Goal: Check status: Check status

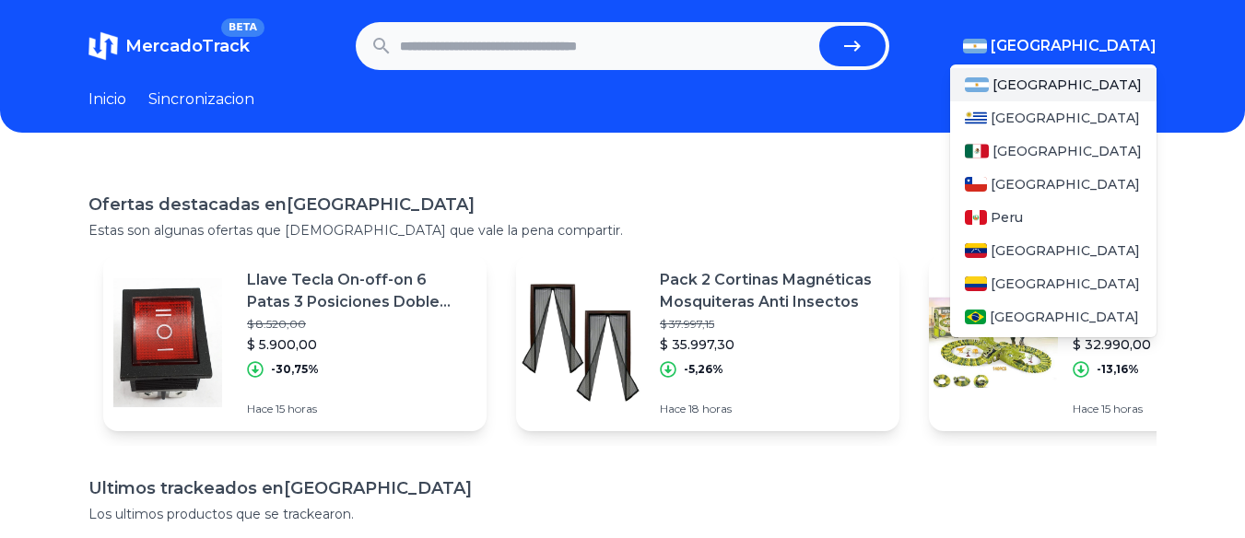
click at [1145, 53] on span "[GEOGRAPHIC_DATA]" at bounding box center [1074, 46] width 166 height 22
click at [1038, 149] on span "[GEOGRAPHIC_DATA]" at bounding box center [1067, 151] width 149 height 18
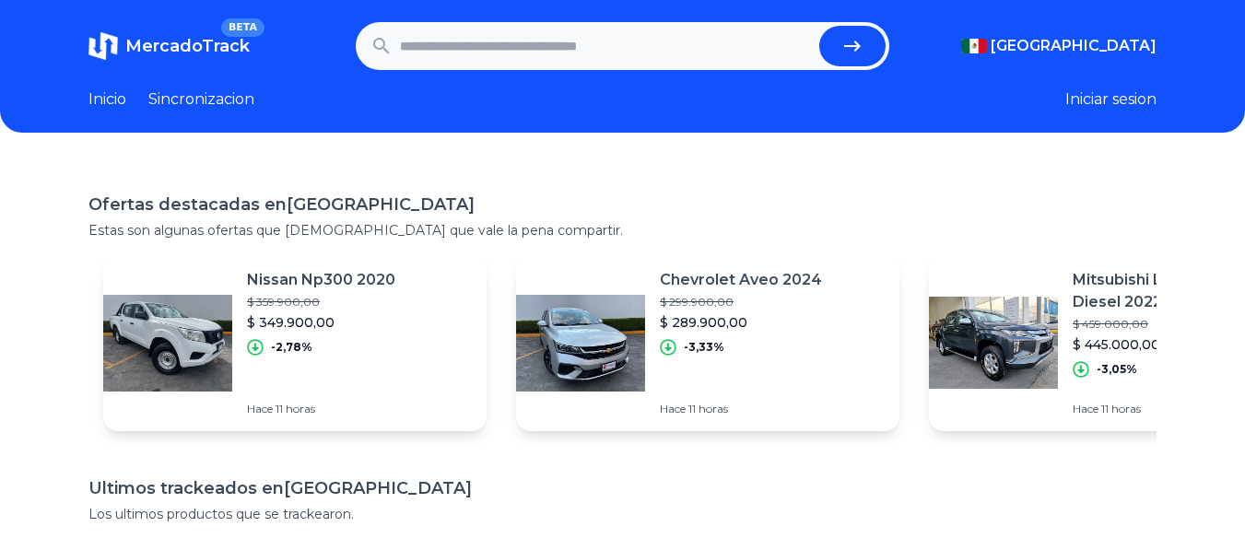
click at [835, 159] on div "MercadoTrack BETA Mexico Argentina Uruguay Mexico Chile Peru Venezuela Colombia…" at bounding box center [622, 464] width 1245 height 929
click at [548, 49] on input "text" at bounding box center [606, 46] width 413 height 41
type input "********"
click at [819, 26] on button "submit" at bounding box center [852, 46] width 66 height 41
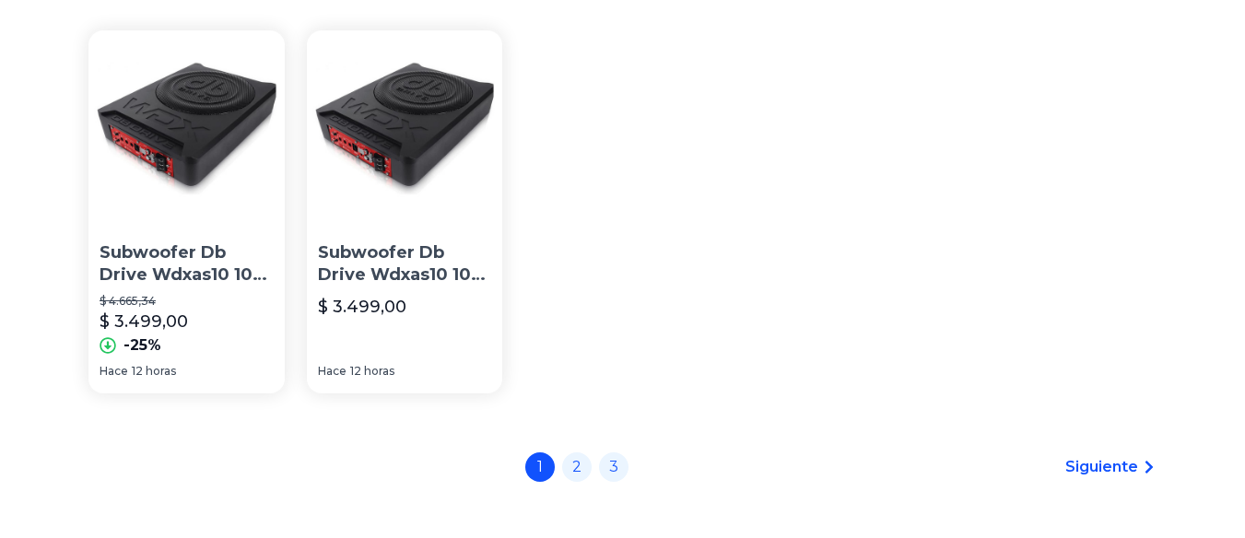
scroll to position [167, 0]
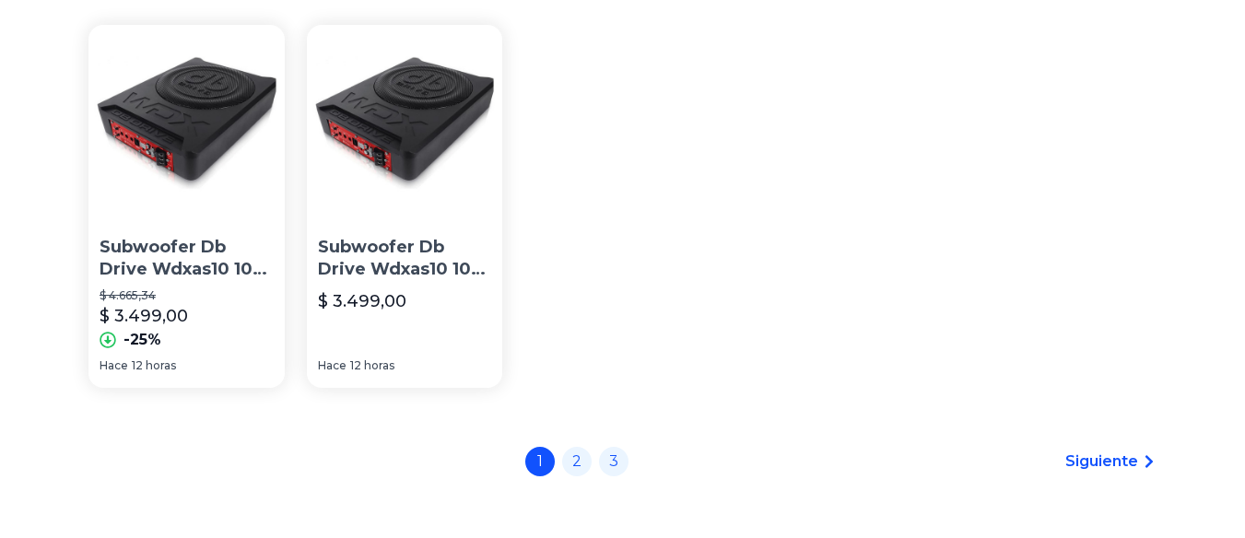
click at [245, 152] on img at bounding box center [186, 123] width 196 height 196
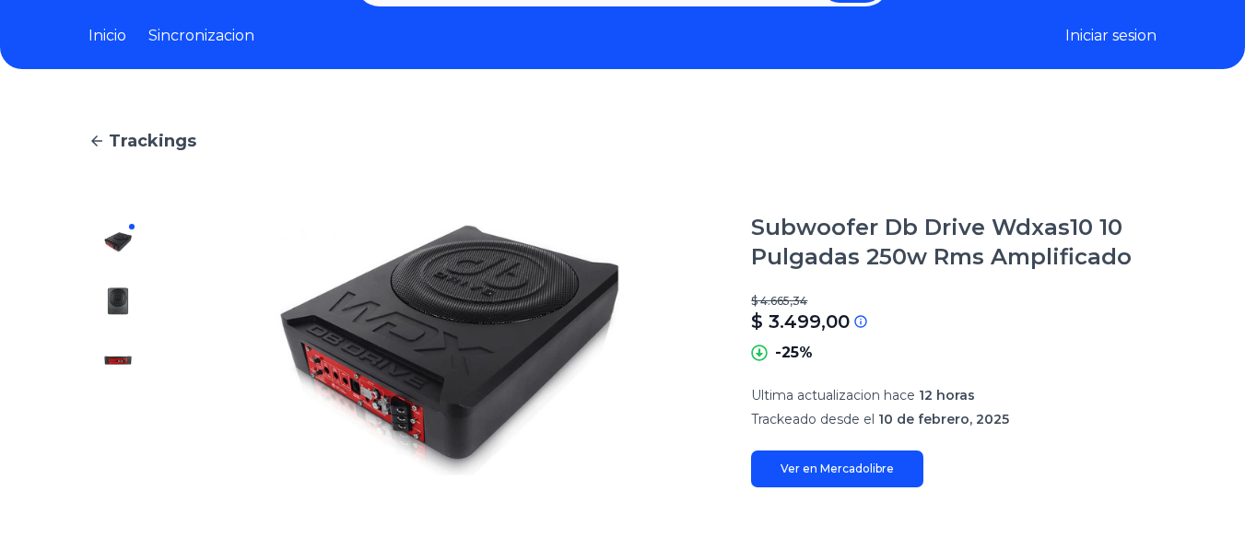
scroll to position [62, 0]
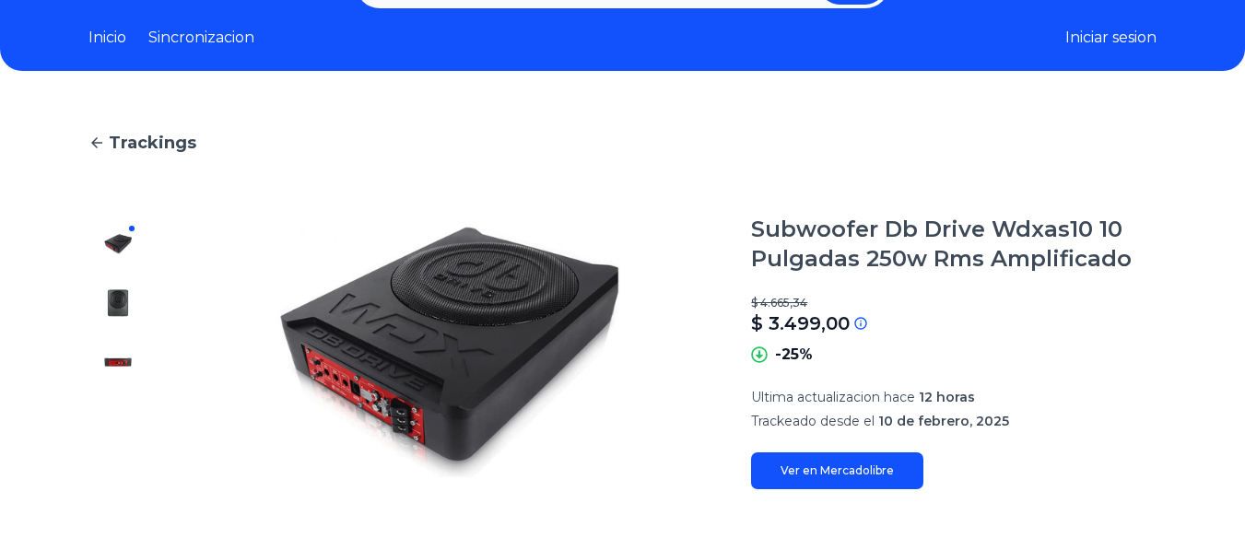
click at [180, 151] on span "Trackings" at bounding box center [153, 143] width 88 height 26
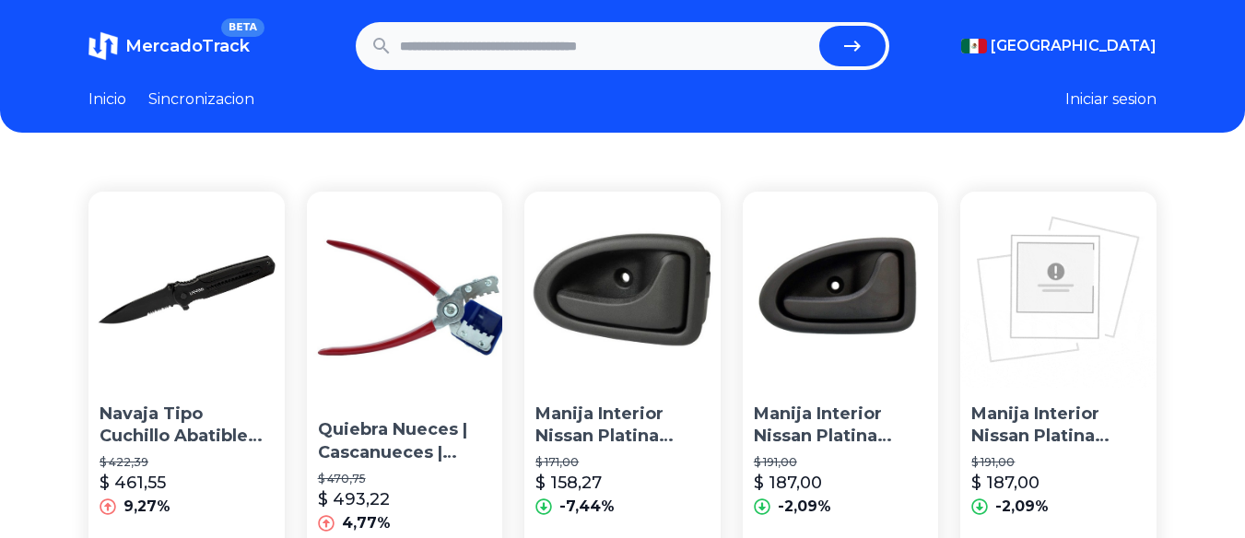
click at [447, 29] on input "text" at bounding box center [606, 46] width 413 height 41
type input "********"
click at [819, 26] on button "submit" at bounding box center [852, 46] width 66 height 41
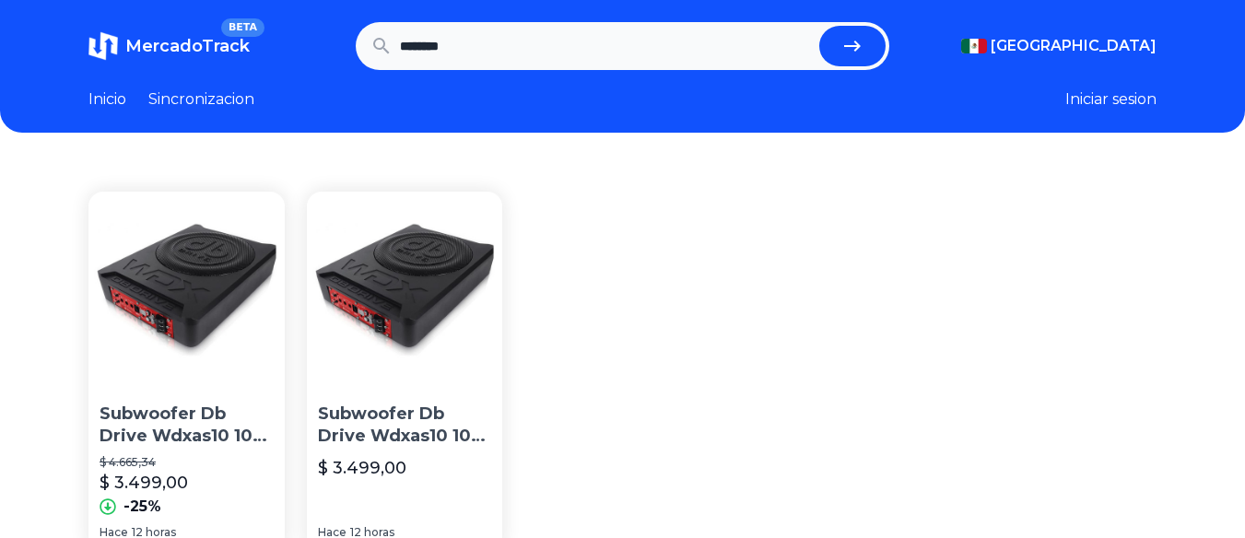
click at [465, 318] on img at bounding box center [405, 290] width 196 height 196
